Goal: Transaction & Acquisition: Download file/media

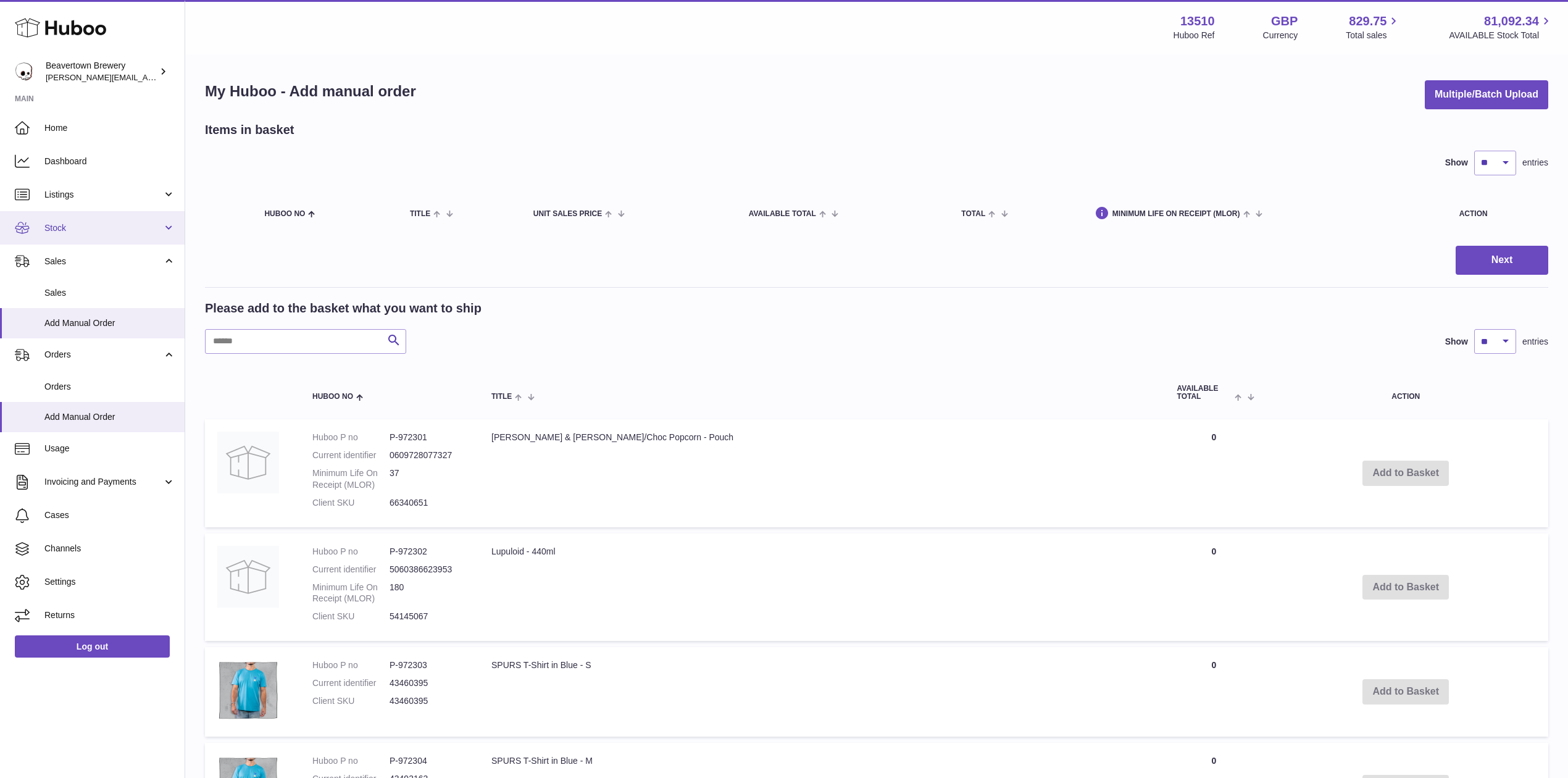
click at [74, 238] on link "Stock" at bounding box center [92, 228] width 185 height 33
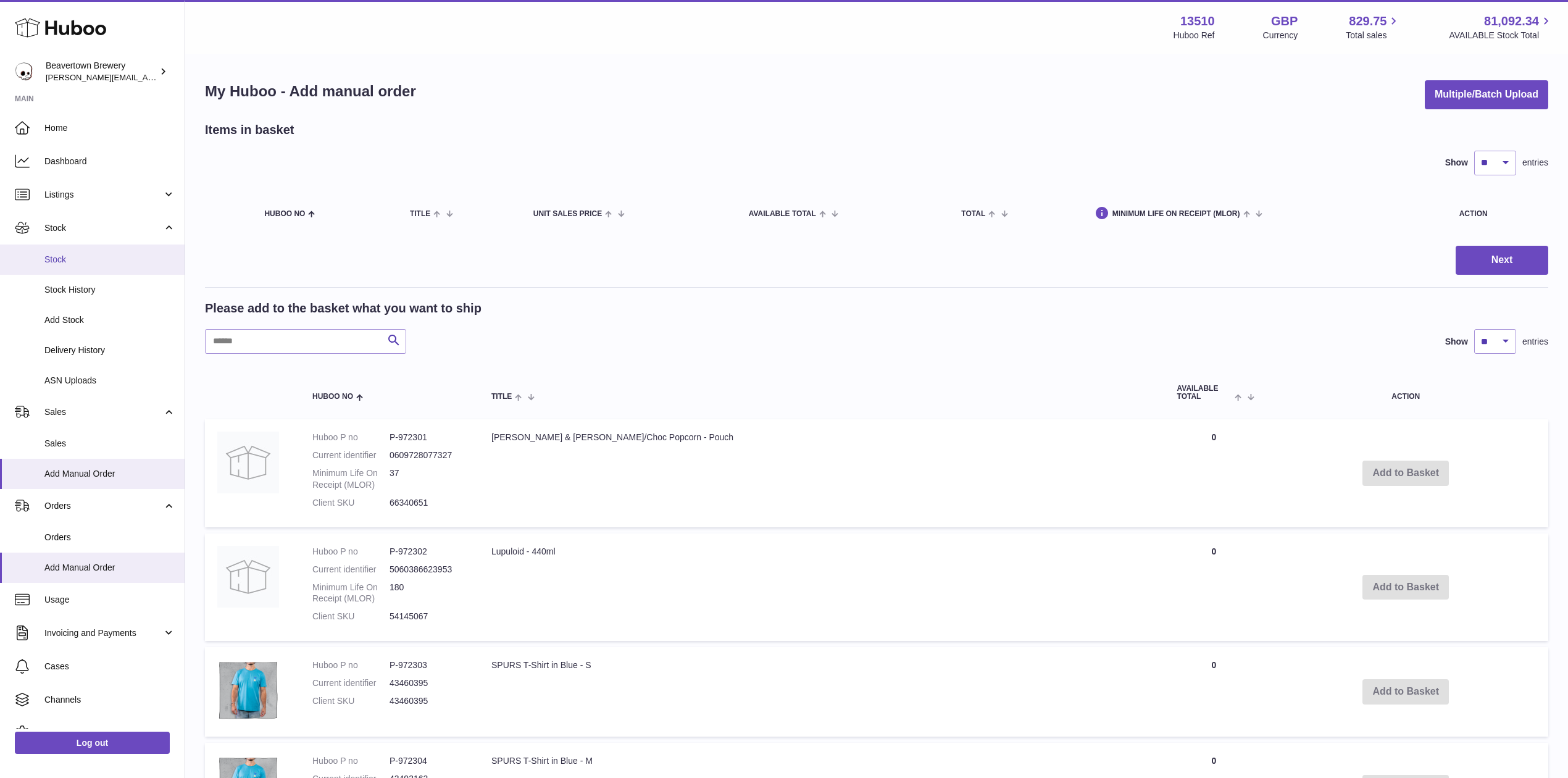
click at [86, 260] on span "Stock" at bounding box center [109, 259] width 131 height 12
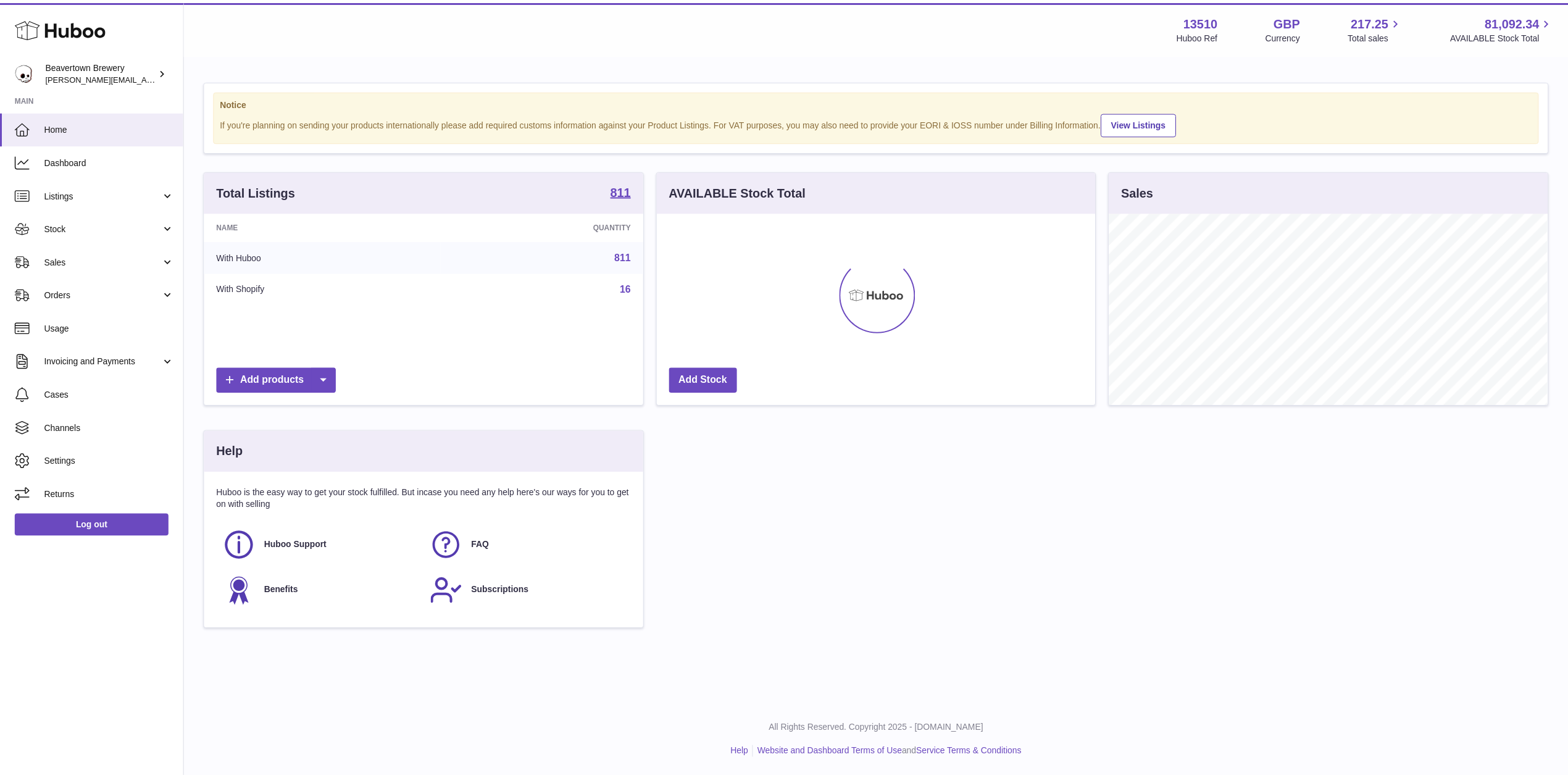
scroll to position [193, 442]
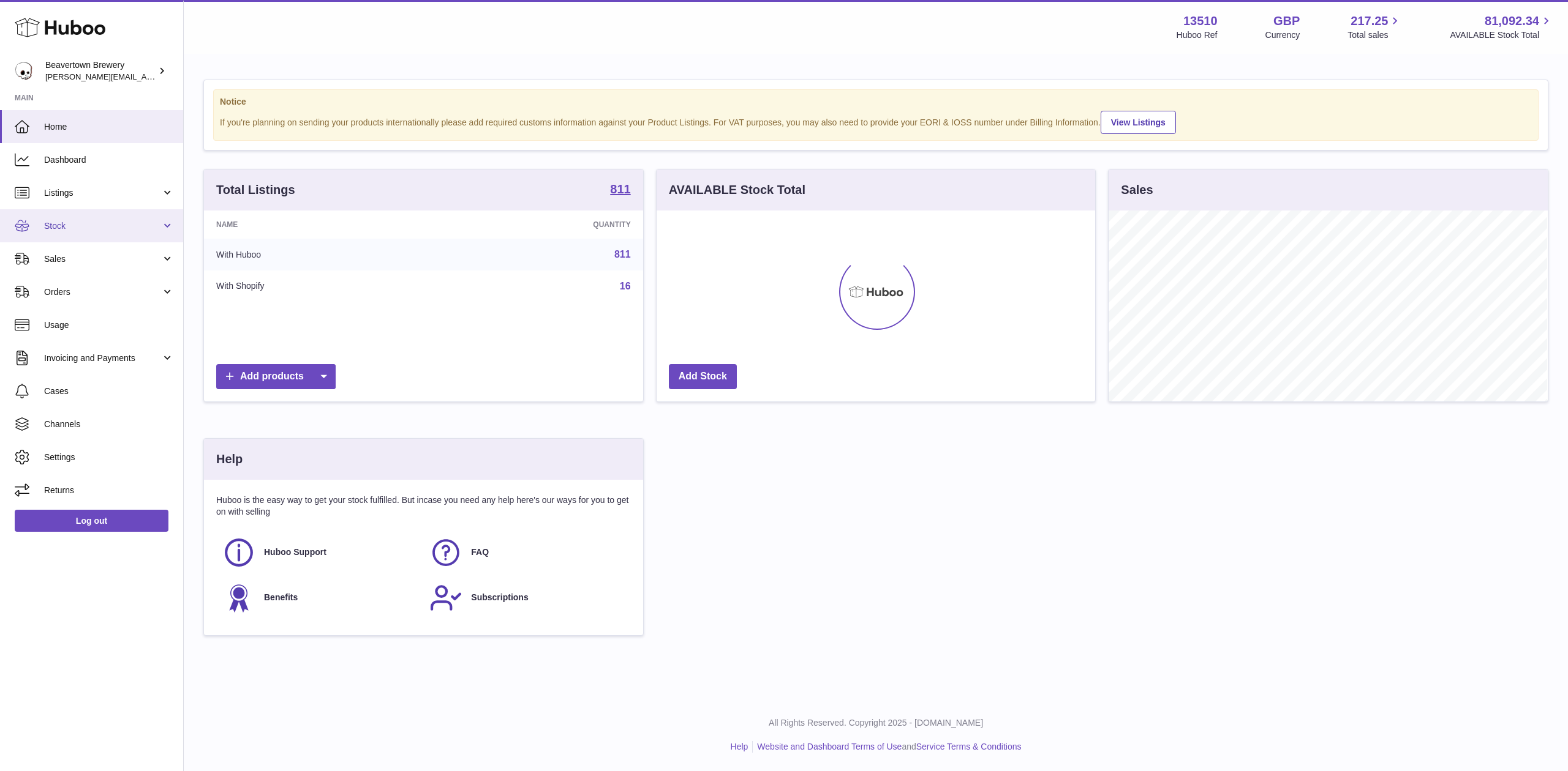
click at [70, 221] on span "Stock" at bounding box center [102, 226] width 117 height 12
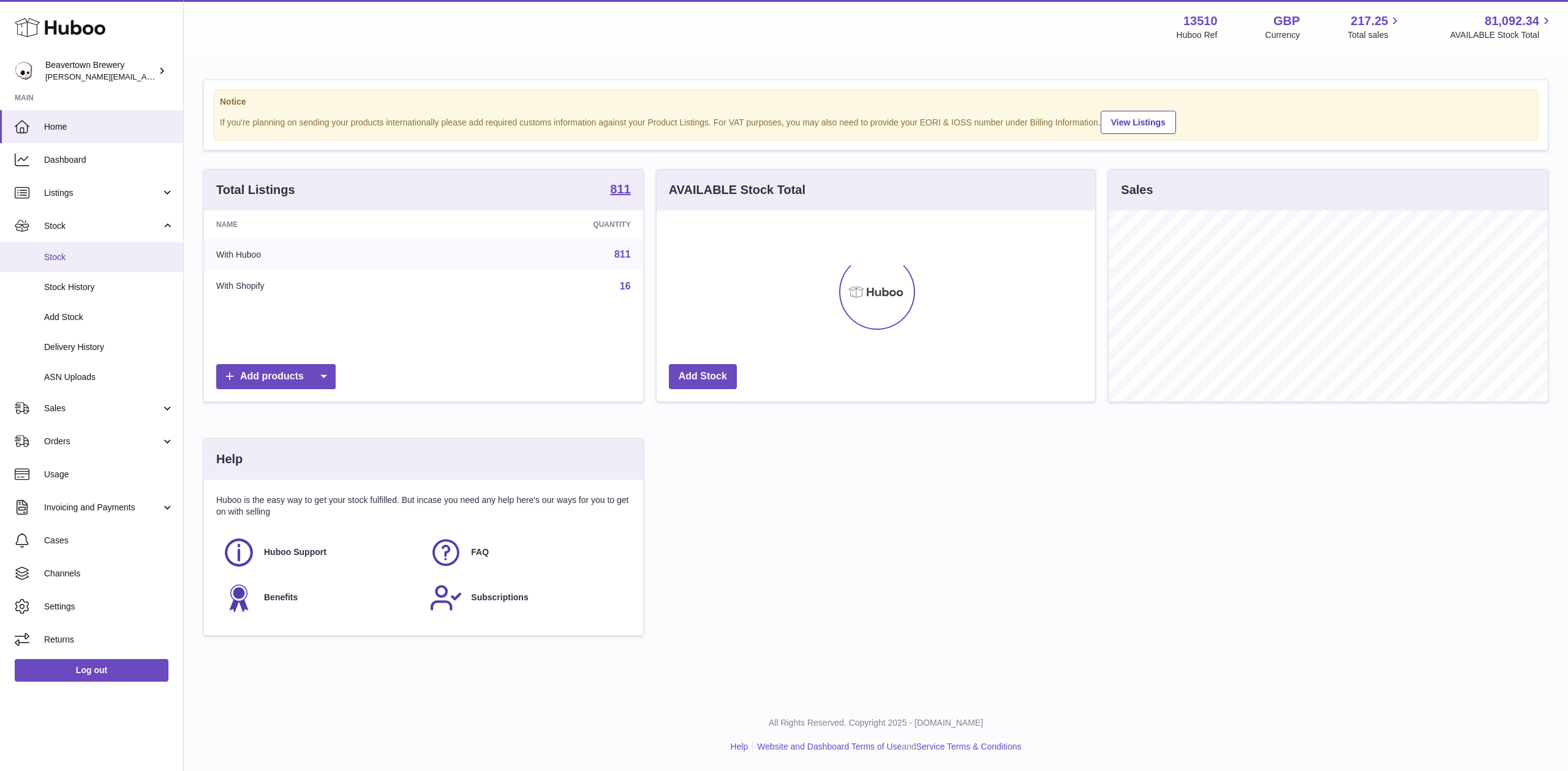
click at [73, 258] on span "Stock" at bounding box center [108, 257] width 129 height 12
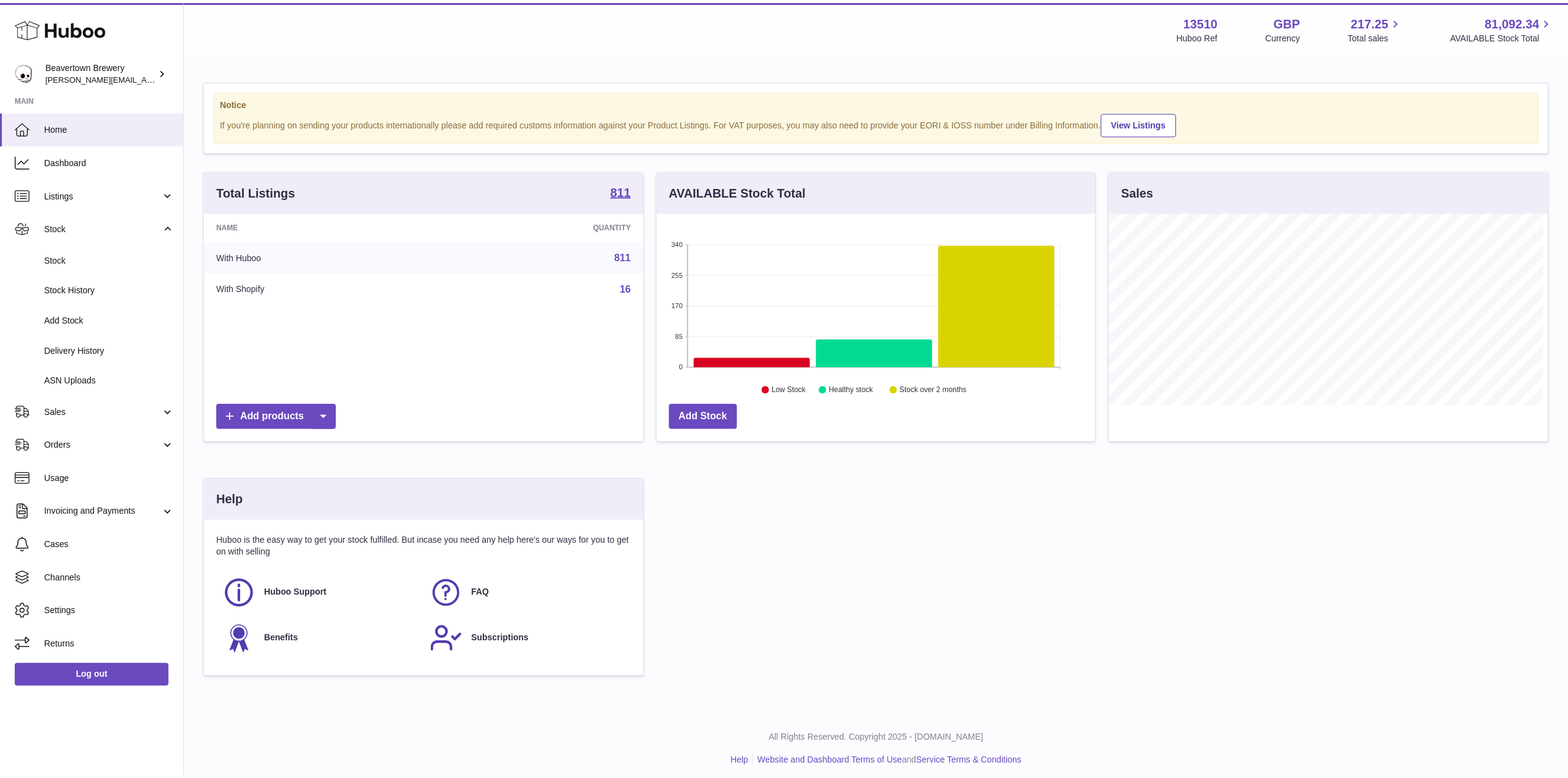
scroll to position [617383, 616898]
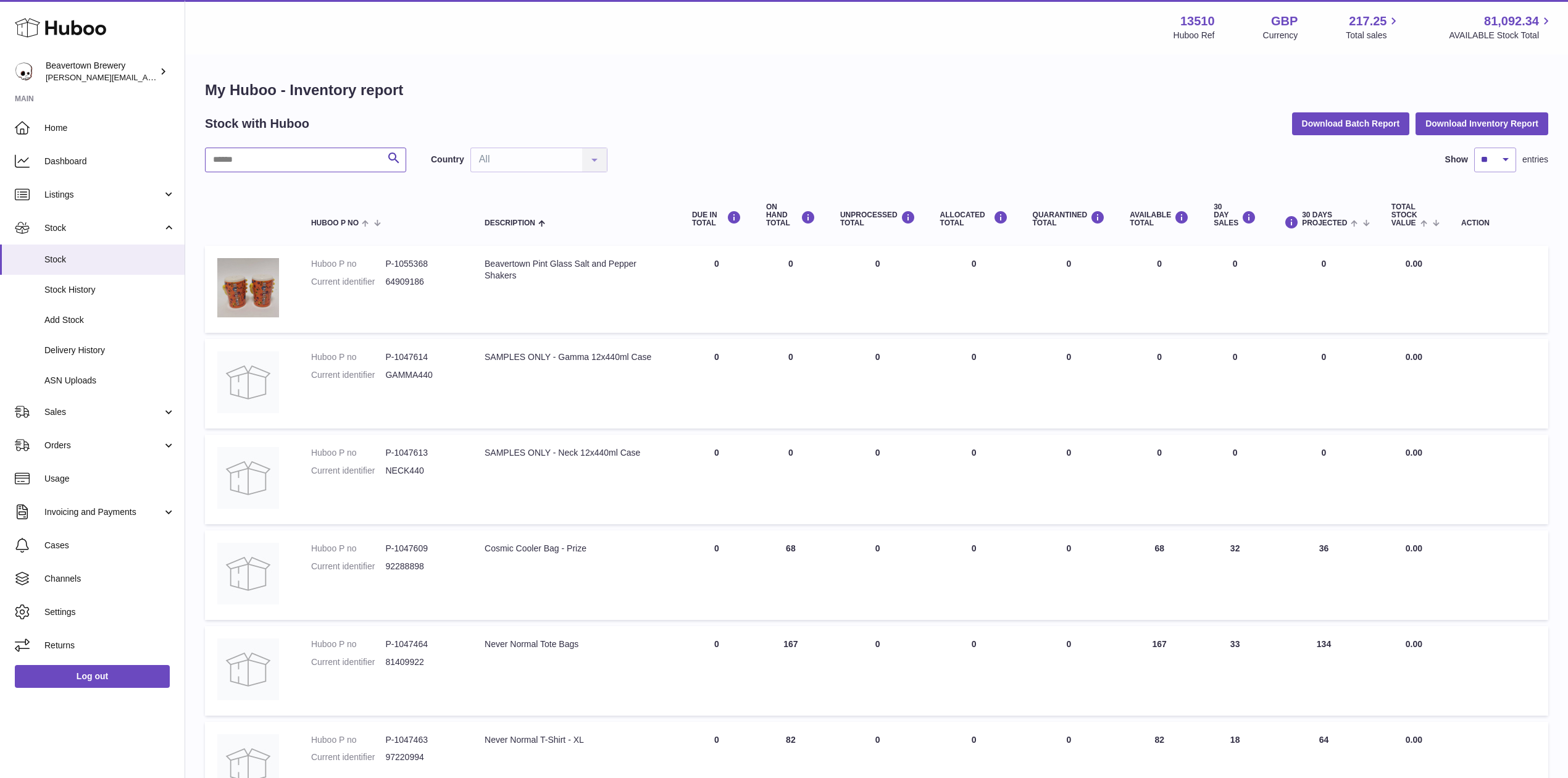
click at [331, 158] on input "text" at bounding box center [306, 159] width 202 height 24
paste input "********"
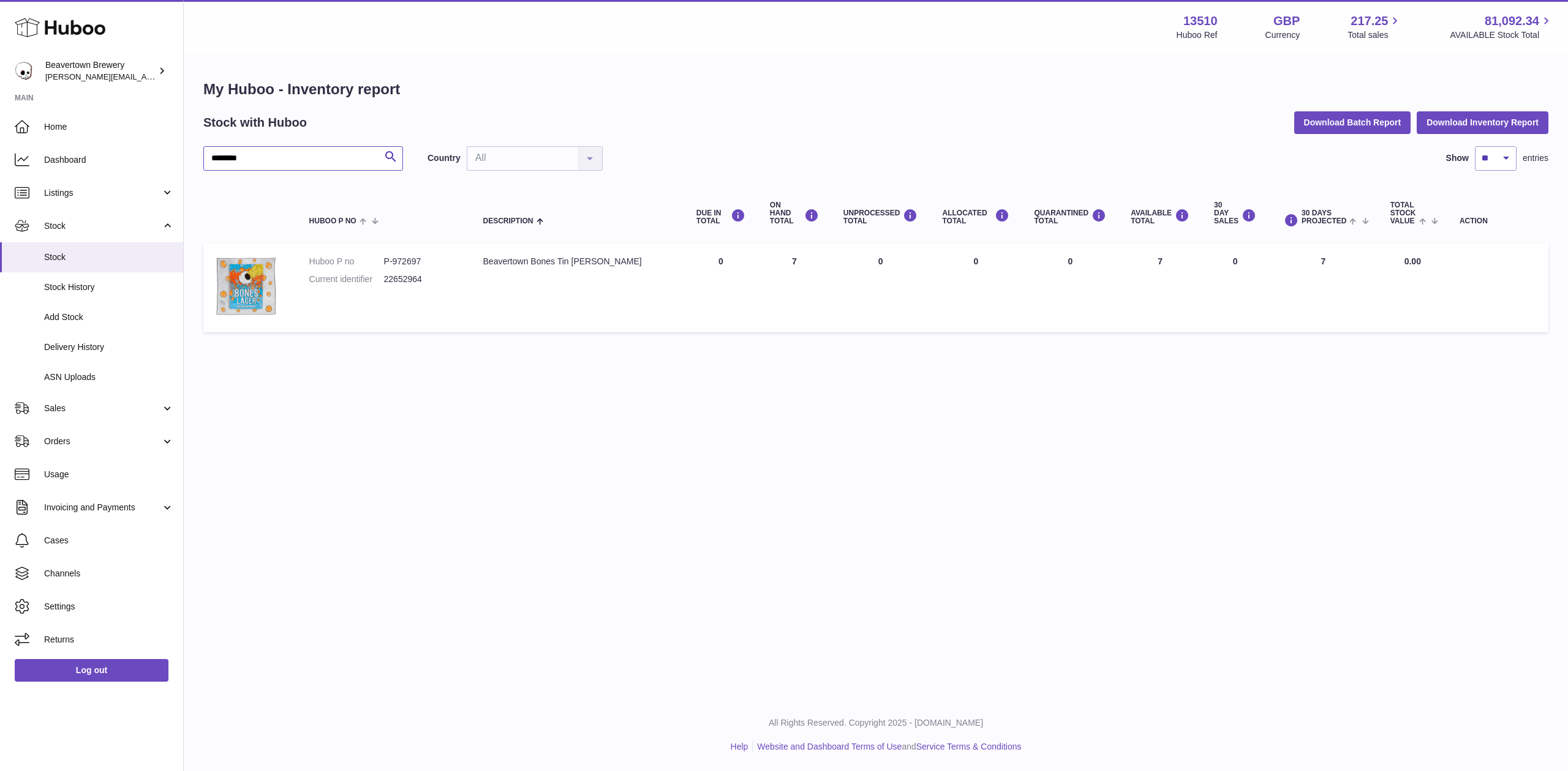
type input "********"
click at [59, 231] on span "Stock" at bounding box center [102, 226] width 117 height 12
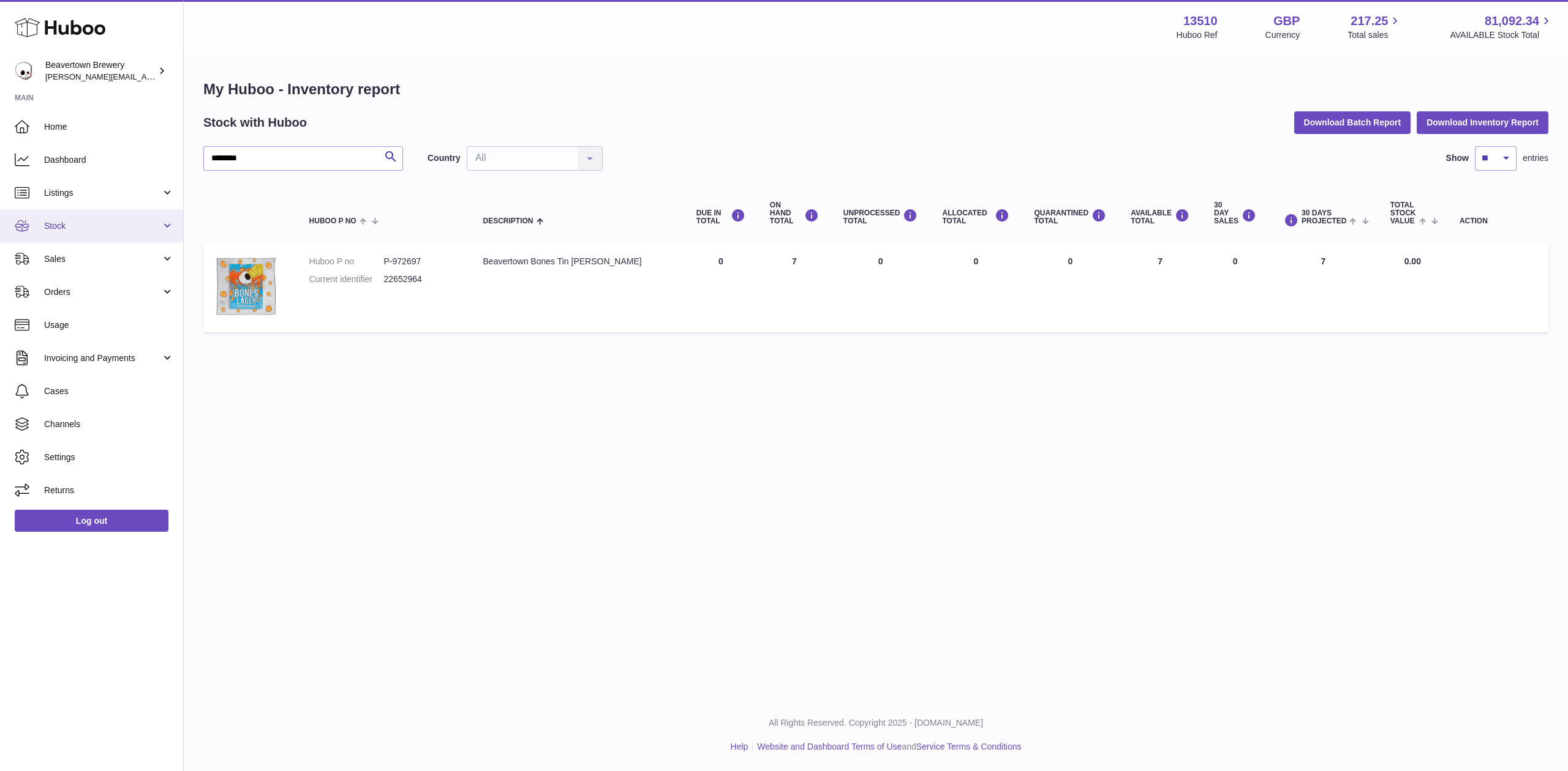
click at [59, 231] on link "Stock" at bounding box center [91, 226] width 183 height 33
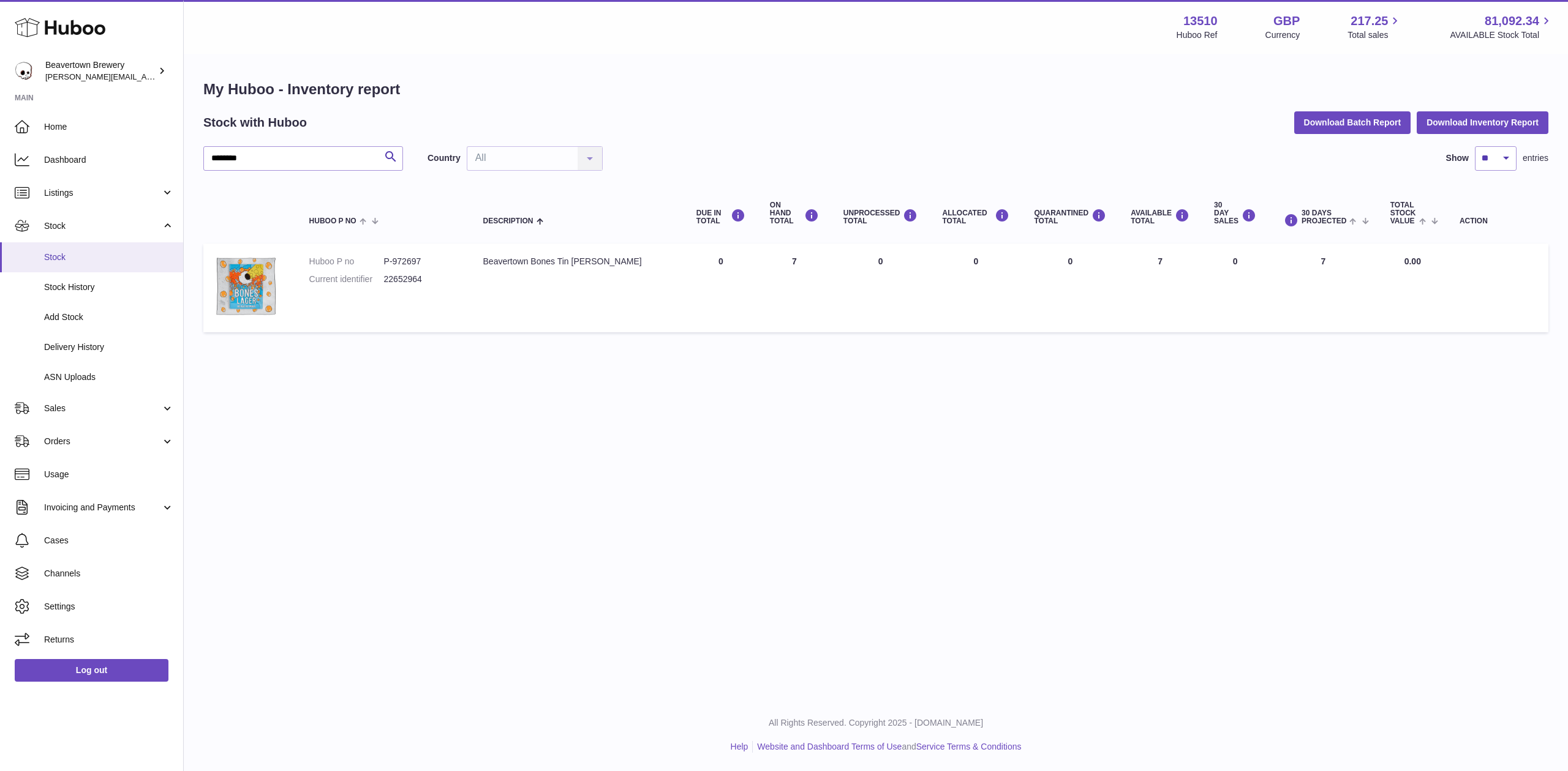
click at [64, 257] on span "Stock" at bounding box center [108, 257] width 129 height 12
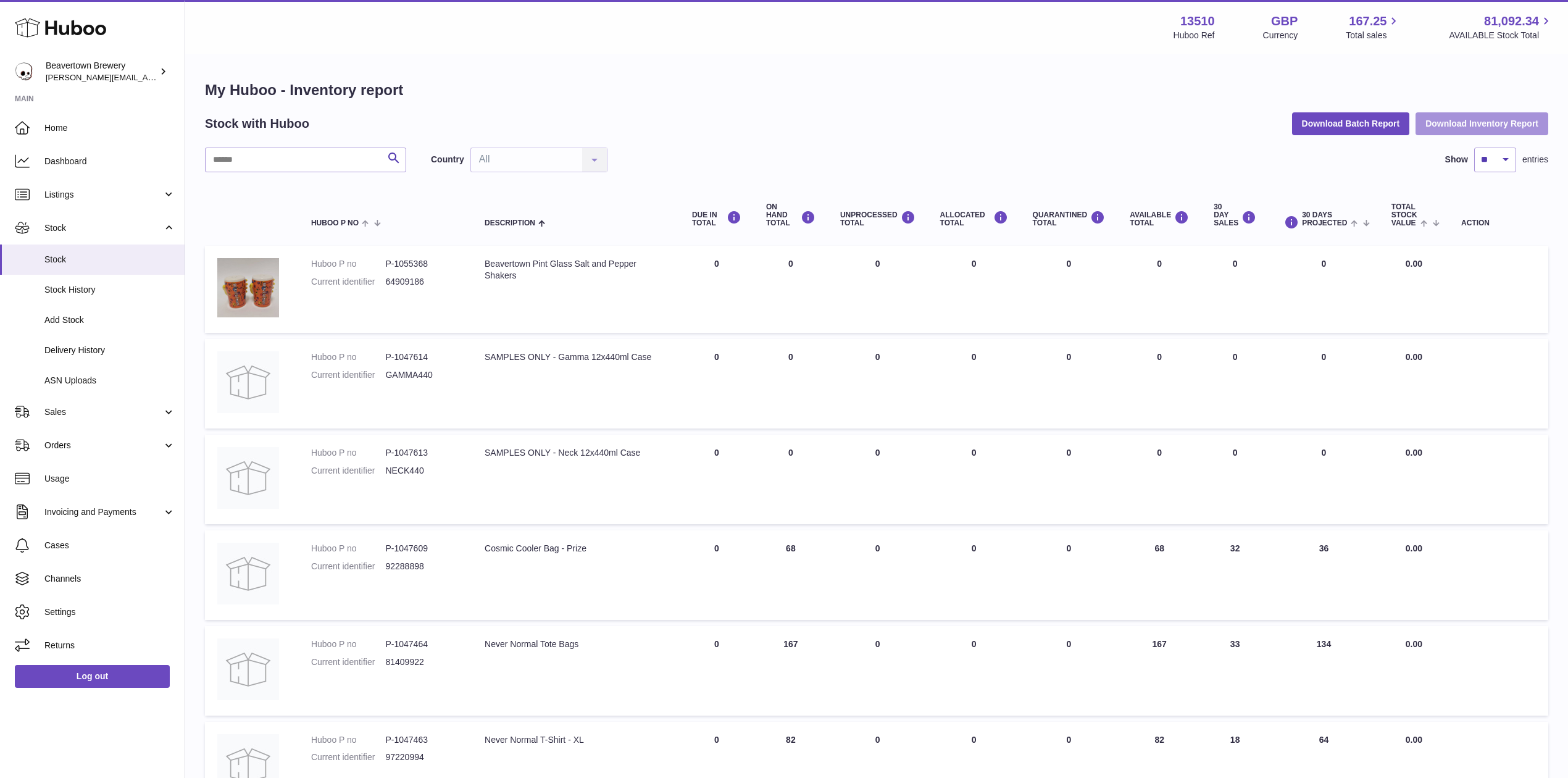
click at [1492, 117] on button "Download Inventory Report" at bounding box center [1482, 123] width 132 height 23
click at [1366, 122] on button "Download Batch Report" at bounding box center [1350, 123] width 118 height 23
